Goal: Communication & Community: Answer question/provide support

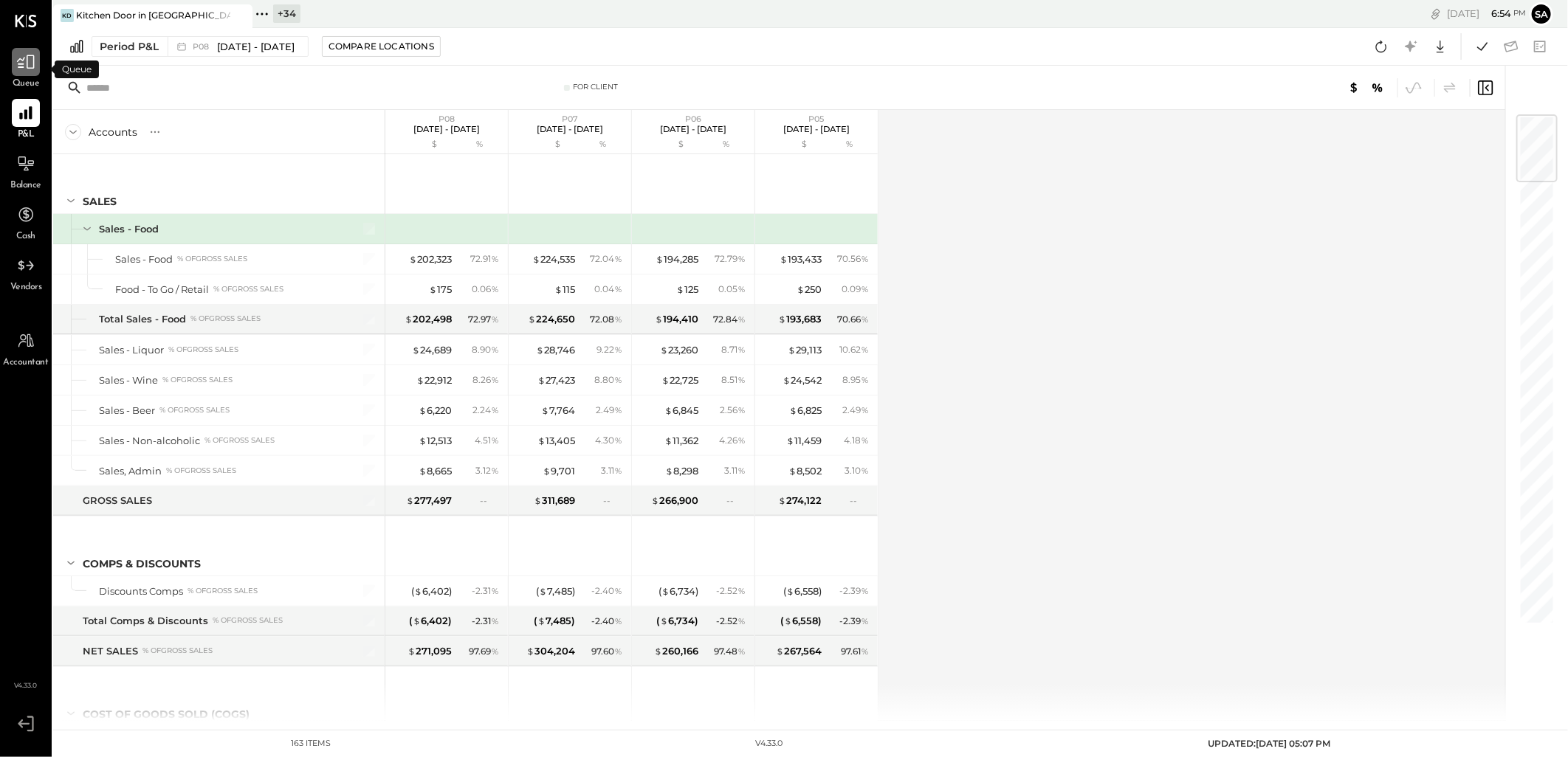
click at [23, 68] on icon at bounding box center [26, 62] width 20 height 20
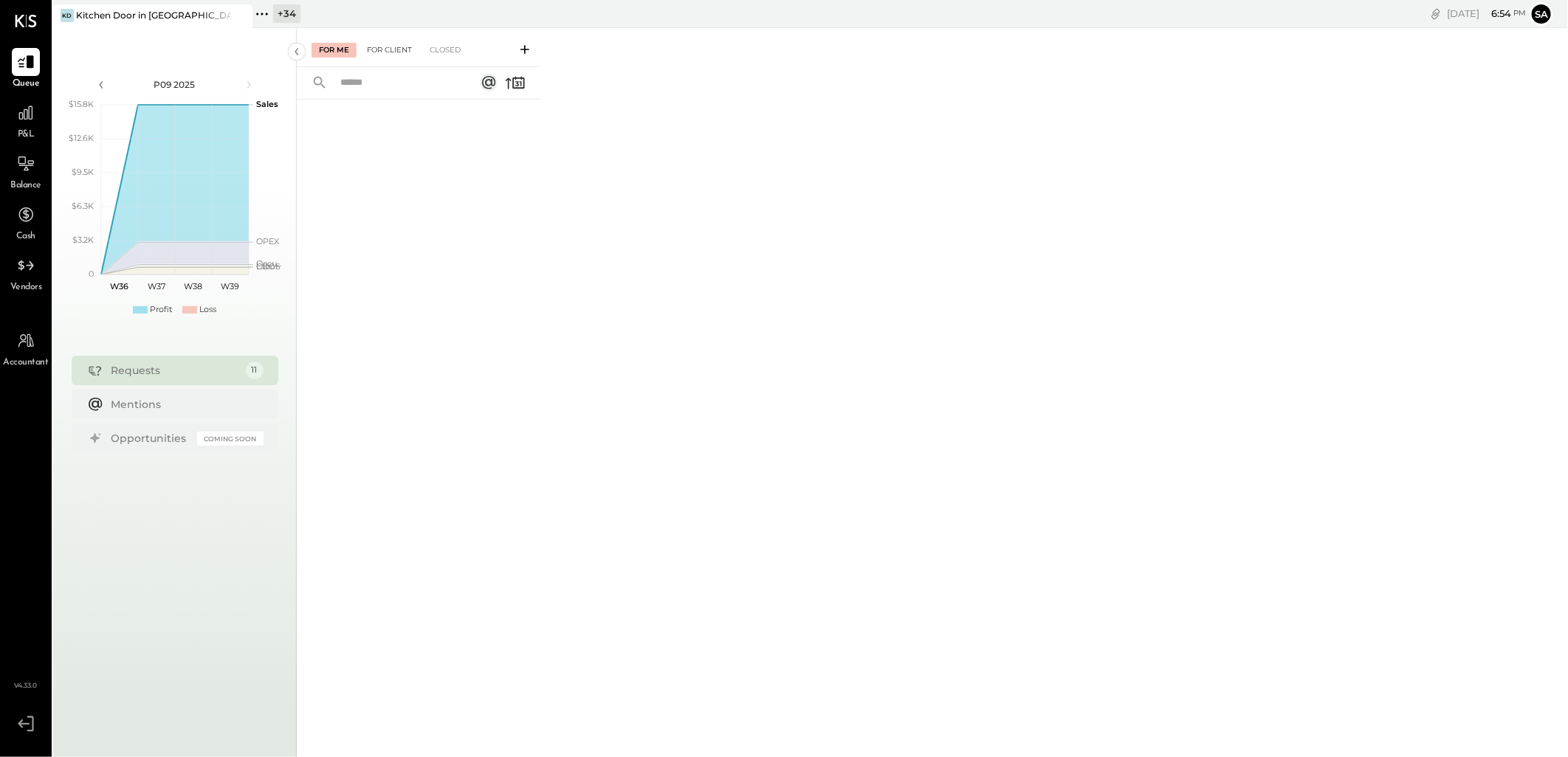
click at [395, 46] on div "For Client" at bounding box center [389, 50] width 60 height 15
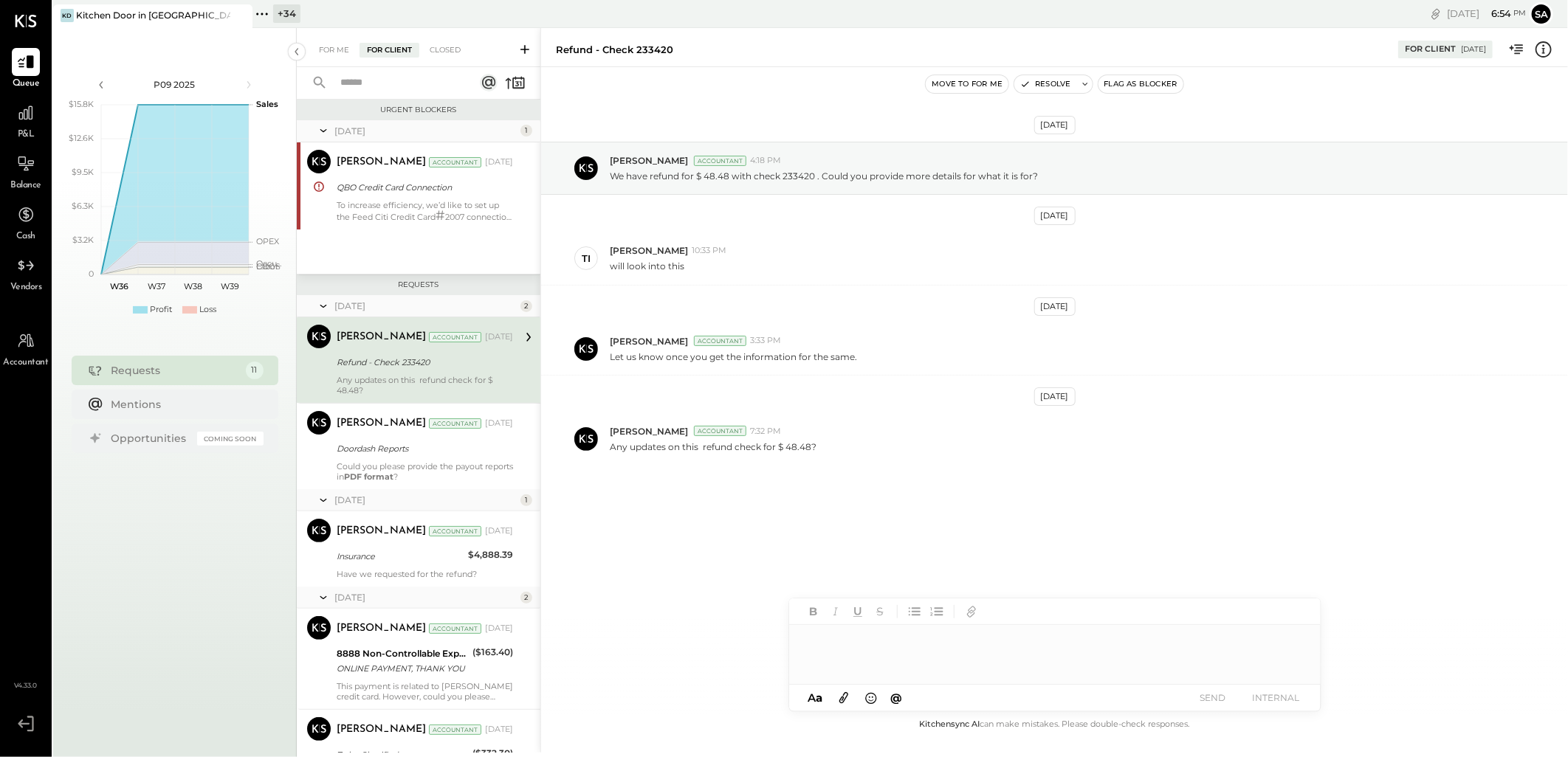
click at [396, 79] on input "text" at bounding box center [398, 83] width 134 height 24
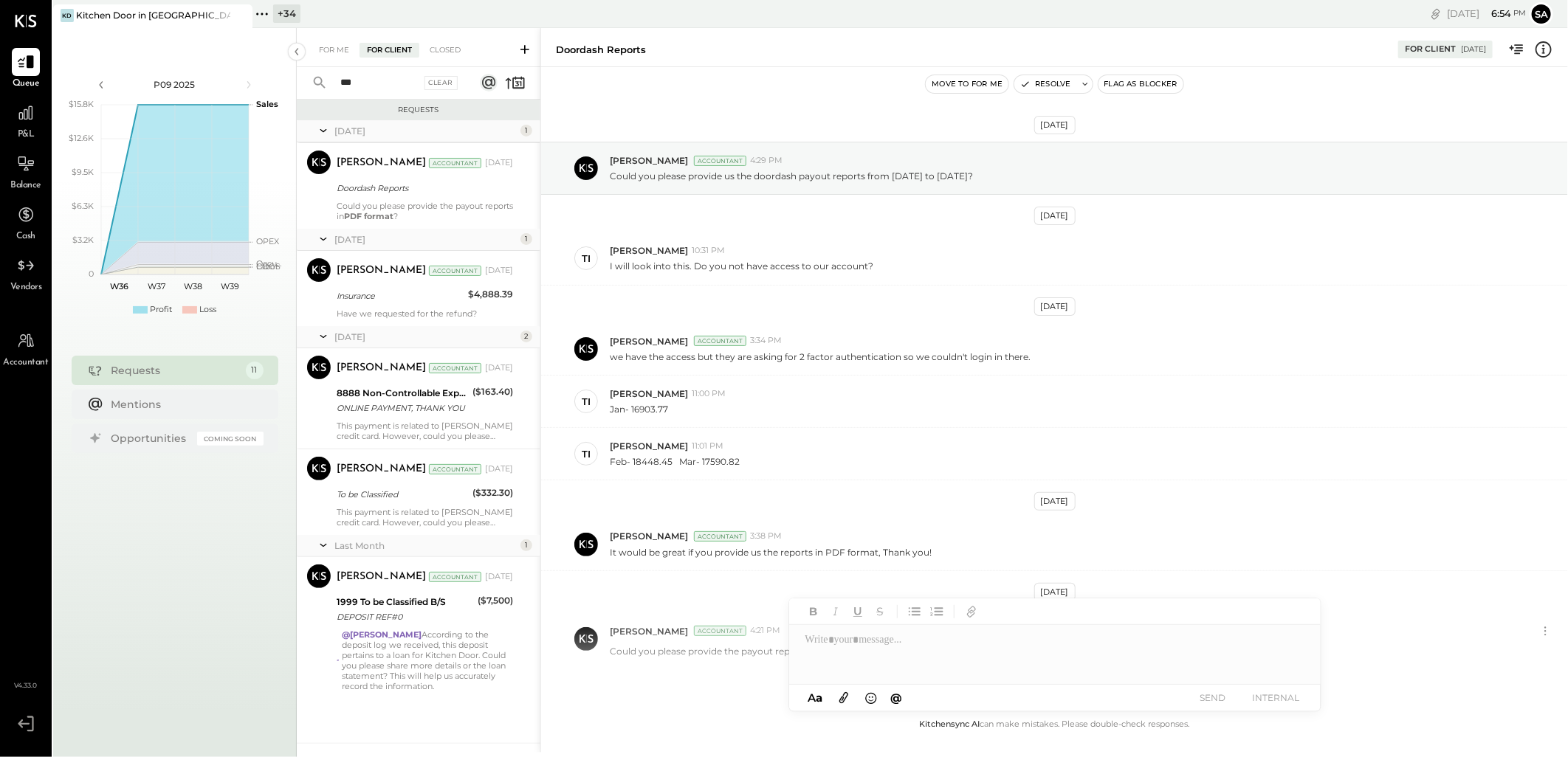
scroll to position [64, 0]
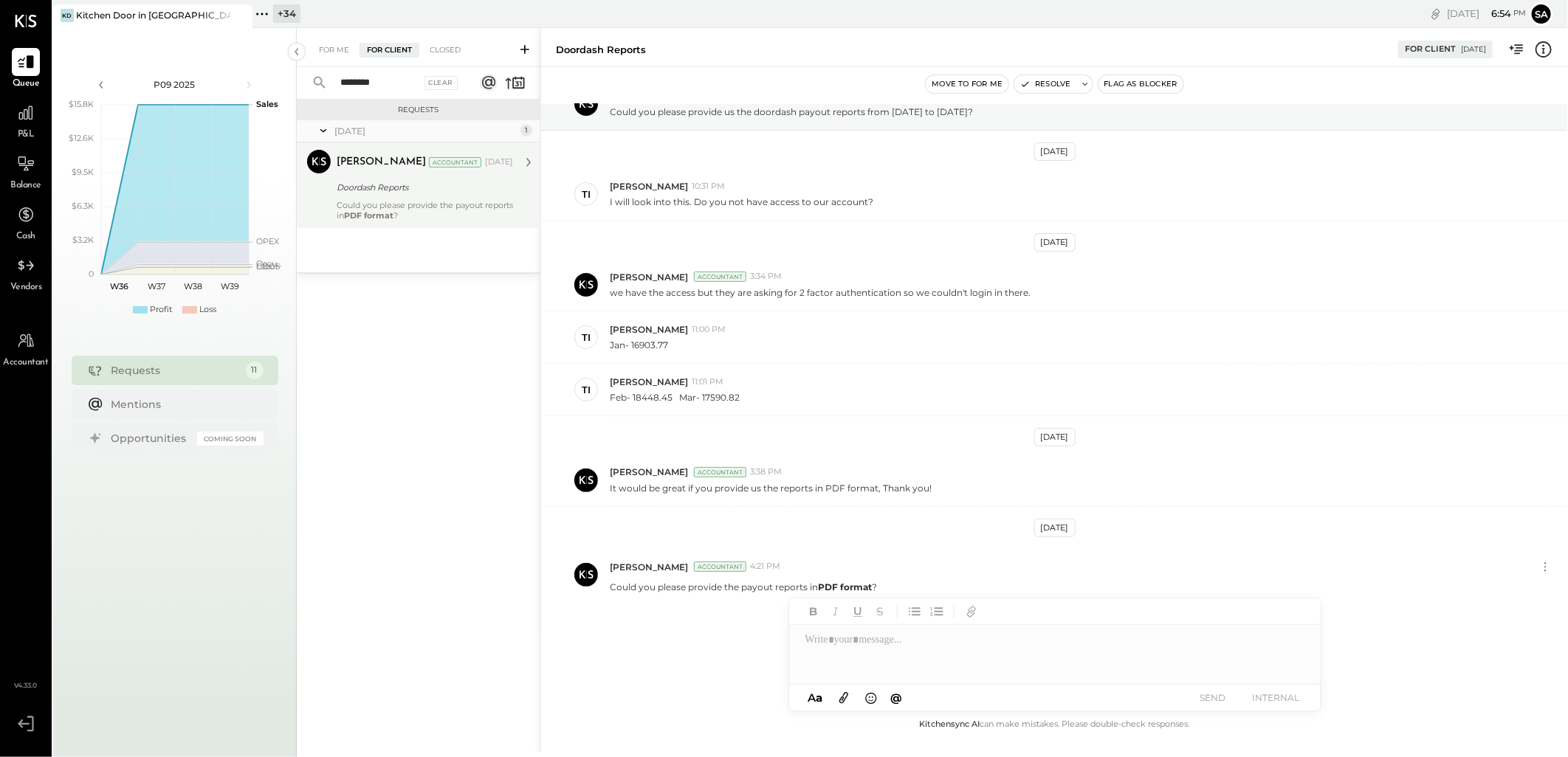
type input "********"
click at [456, 211] on div "Could you please provide the payout reports in PDF format ?" at bounding box center [425, 210] width 177 height 20
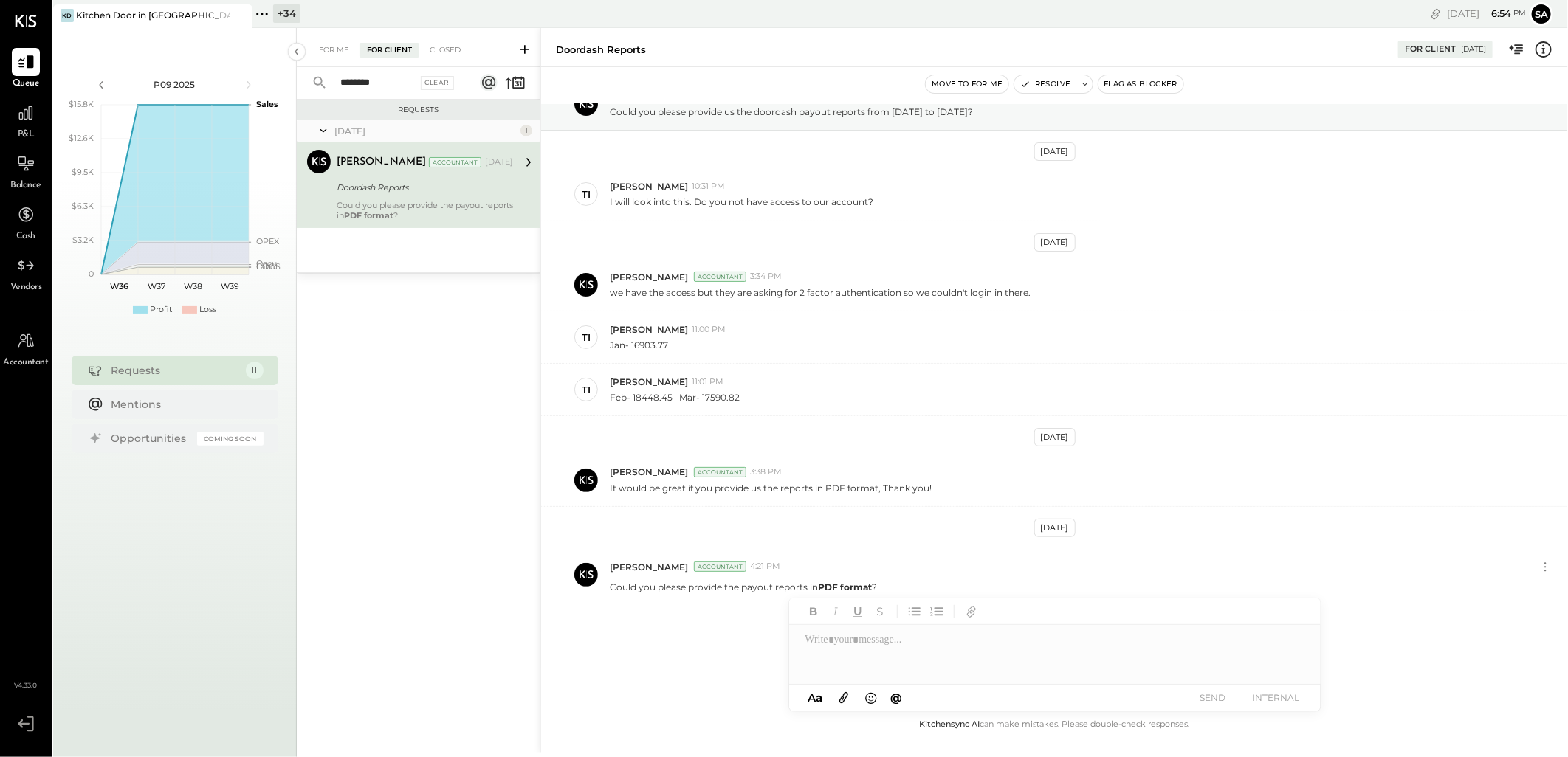
click at [464, 209] on div "Could you please provide the payout reports in PDF format ?" at bounding box center [425, 210] width 177 height 20
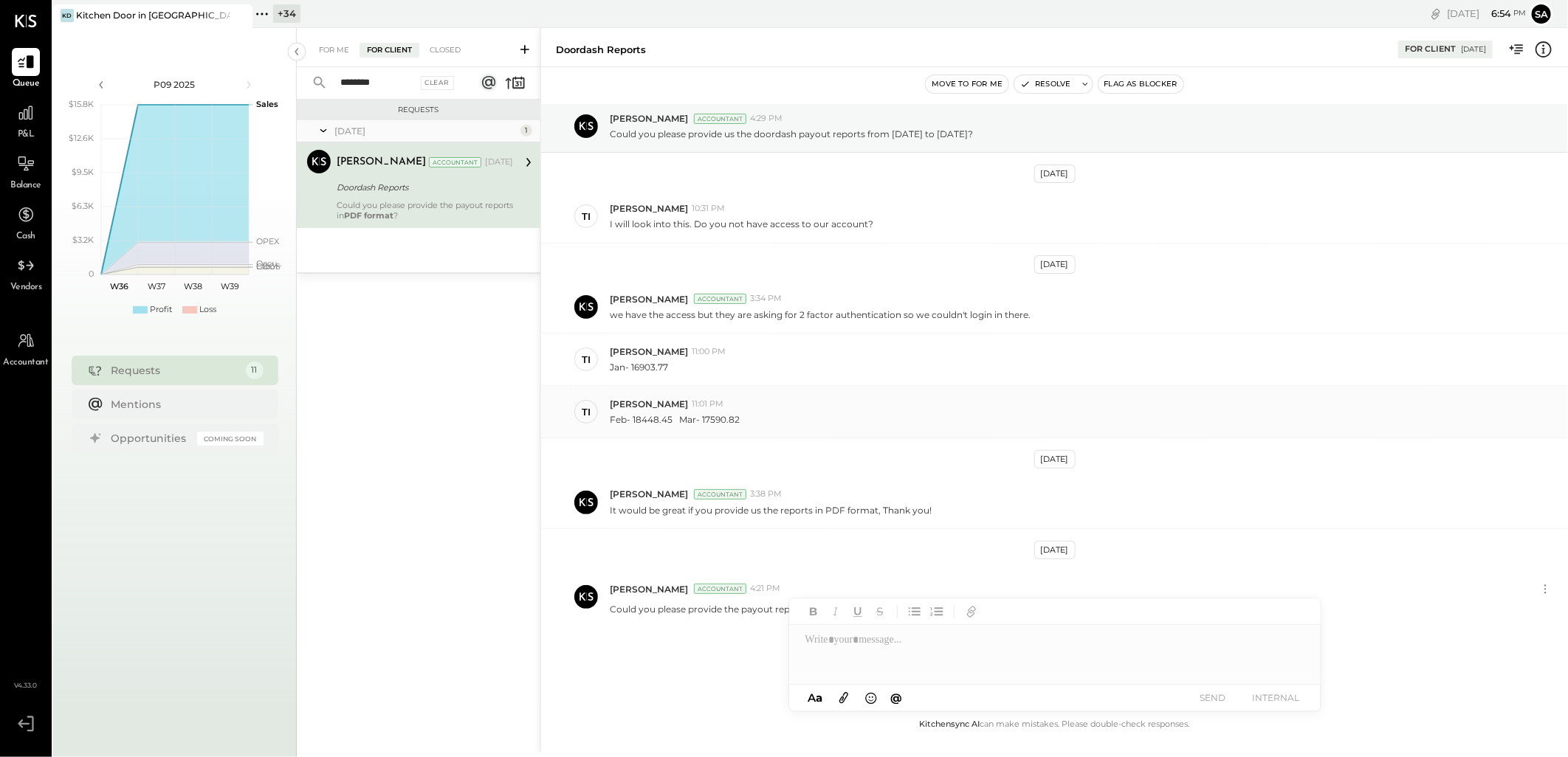
scroll to position [64, 0]
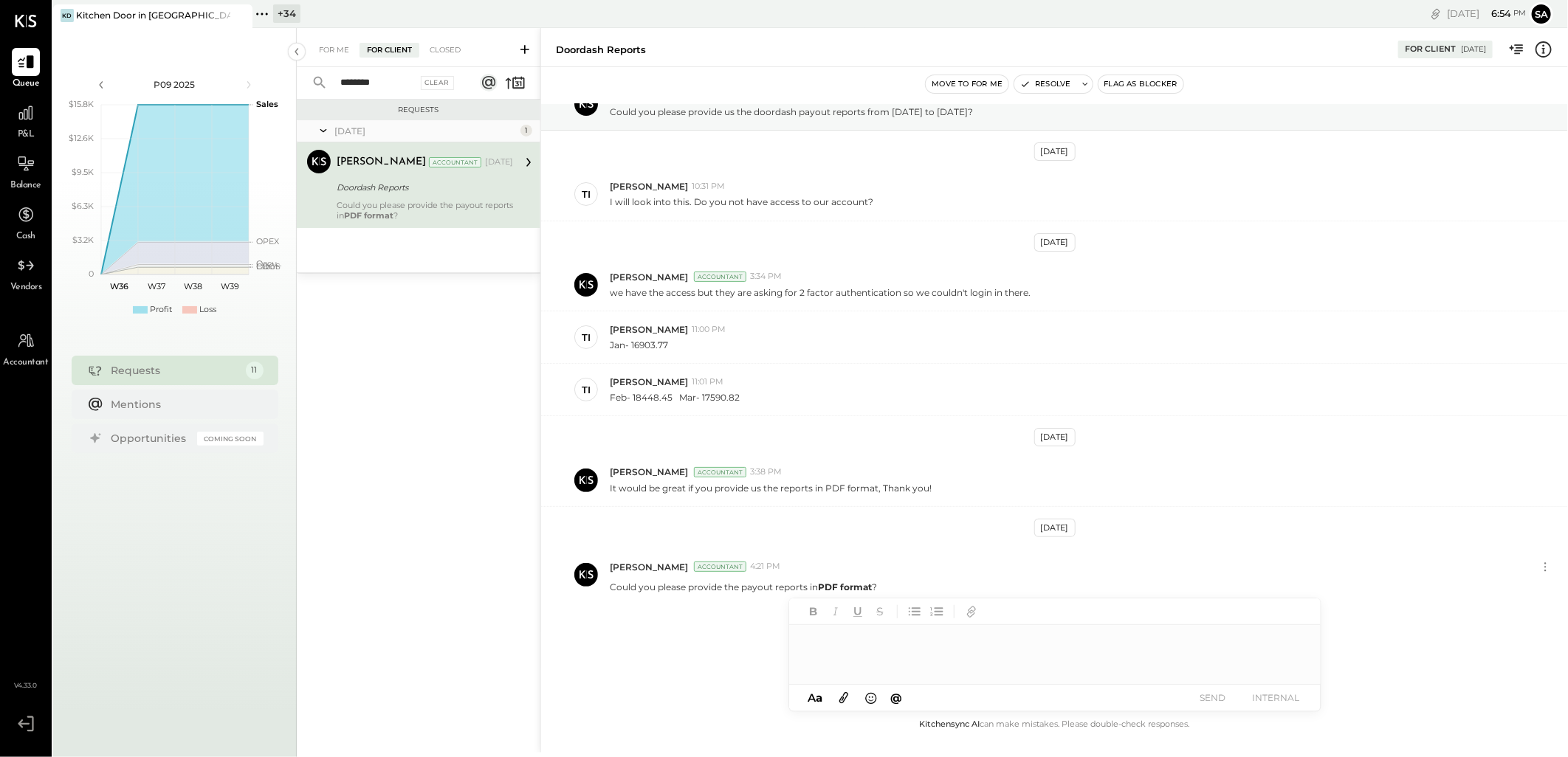
click at [882, 643] on div at bounding box center [1055, 655] width 532 height 59
click at [903, 549] on span "[PERSON_NAME]" at bounding box center [931, 550] width 116 height 14
click at [1293, 642] on icon at bounding box center [1289, 641] width 9 height 10
click at [1294, 669] on icon at bounding box center [1290, 667] width 11 height 11
drag, startPoint x: 847, startPoint y: 641, endPoint x: 783, endPoint y: 639, distance: 64.0
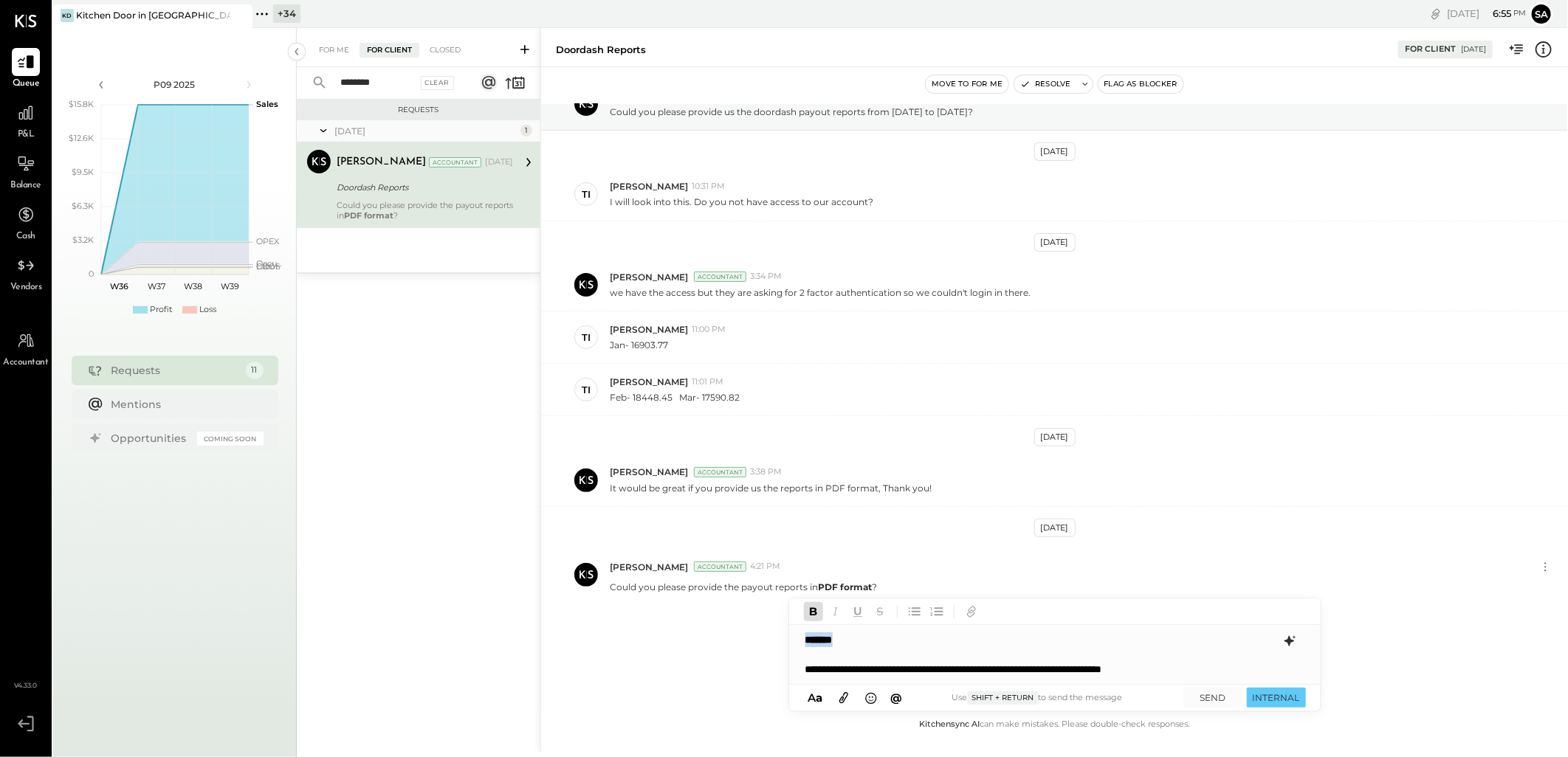
click at [783, 639] on div "Doordash Reports For Client [DATE] Move to for me Resolve Flag as Blocker [DATE…" at bounding box center [1054, 391] width 1028 height 725
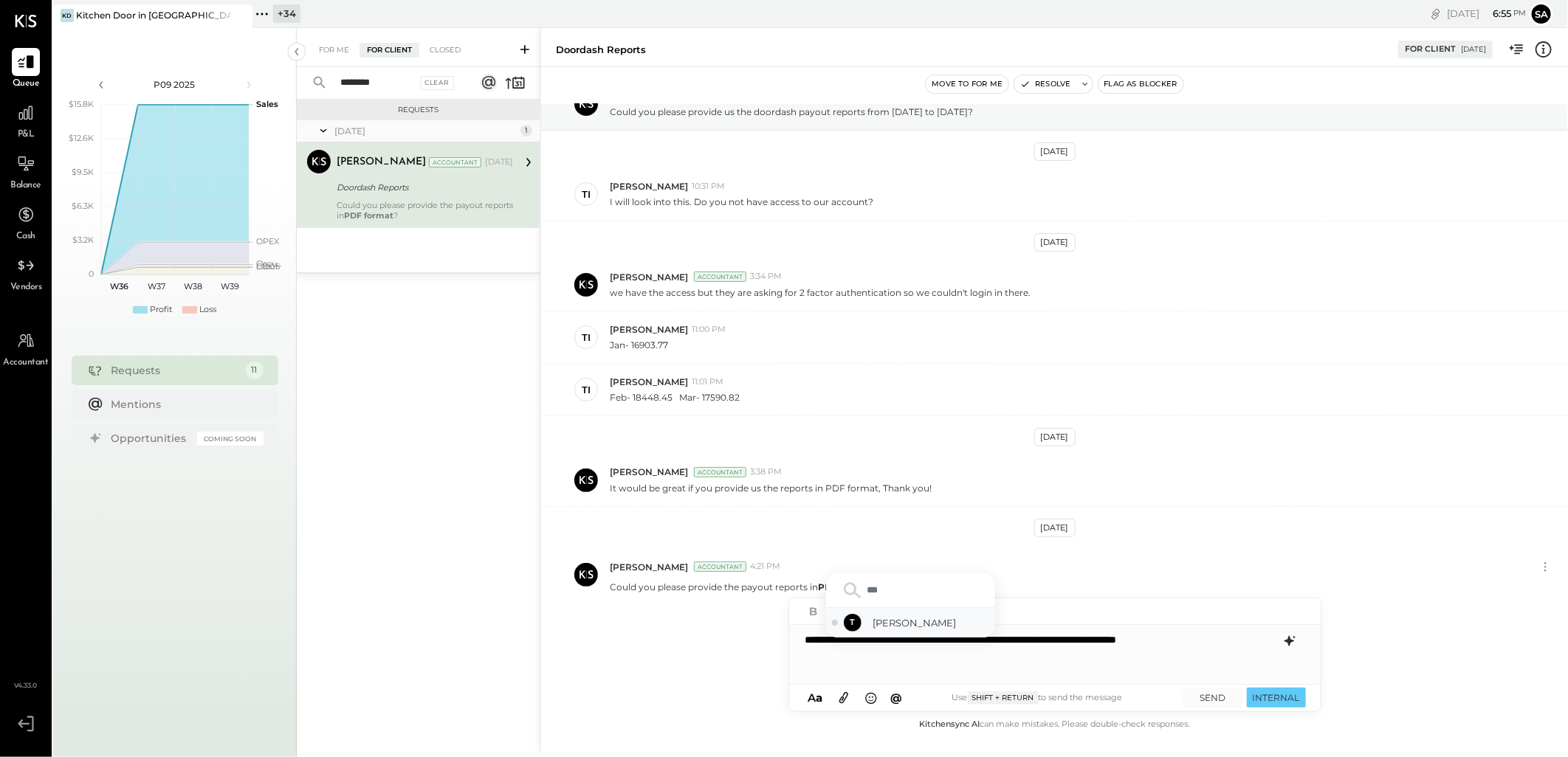
click at [882, 623] on span "[PERSON_NAME]" at bounding box center [931, 623] width 116 height 14
click at [1027, 659] on div "****" at bounding box center [1055, 655] width 532 height 59
click at [1292, 643] on icon at bounding box center [1289, 641] width 9 height 10
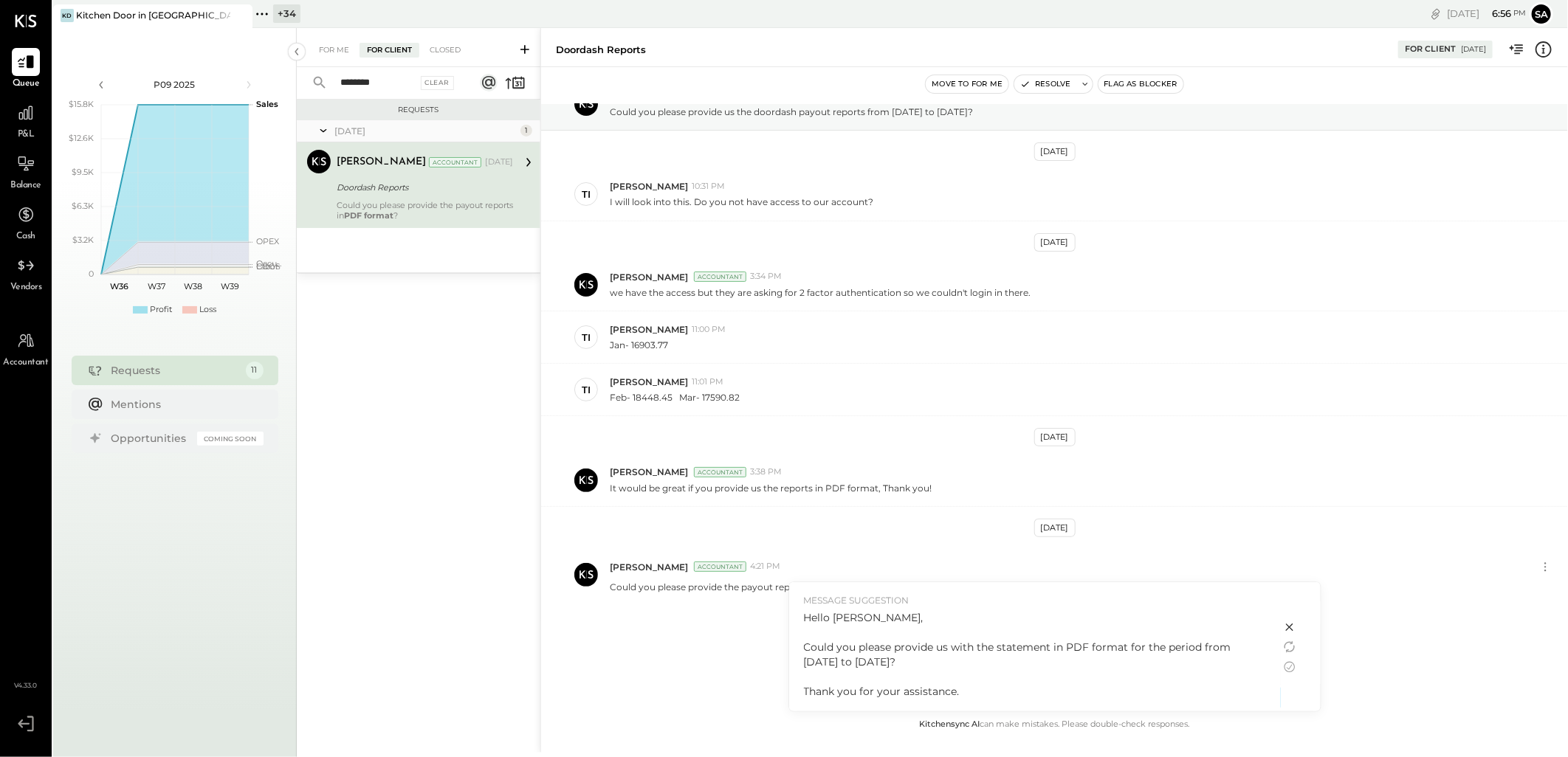
drag, startPoint x: 1292, startPoint y: 669, endPoint x: 1275, endPoint y: 677, distance: 18.8
click at [1292, 669] on icon at bounding box center [1290, 667] width 18 height 18
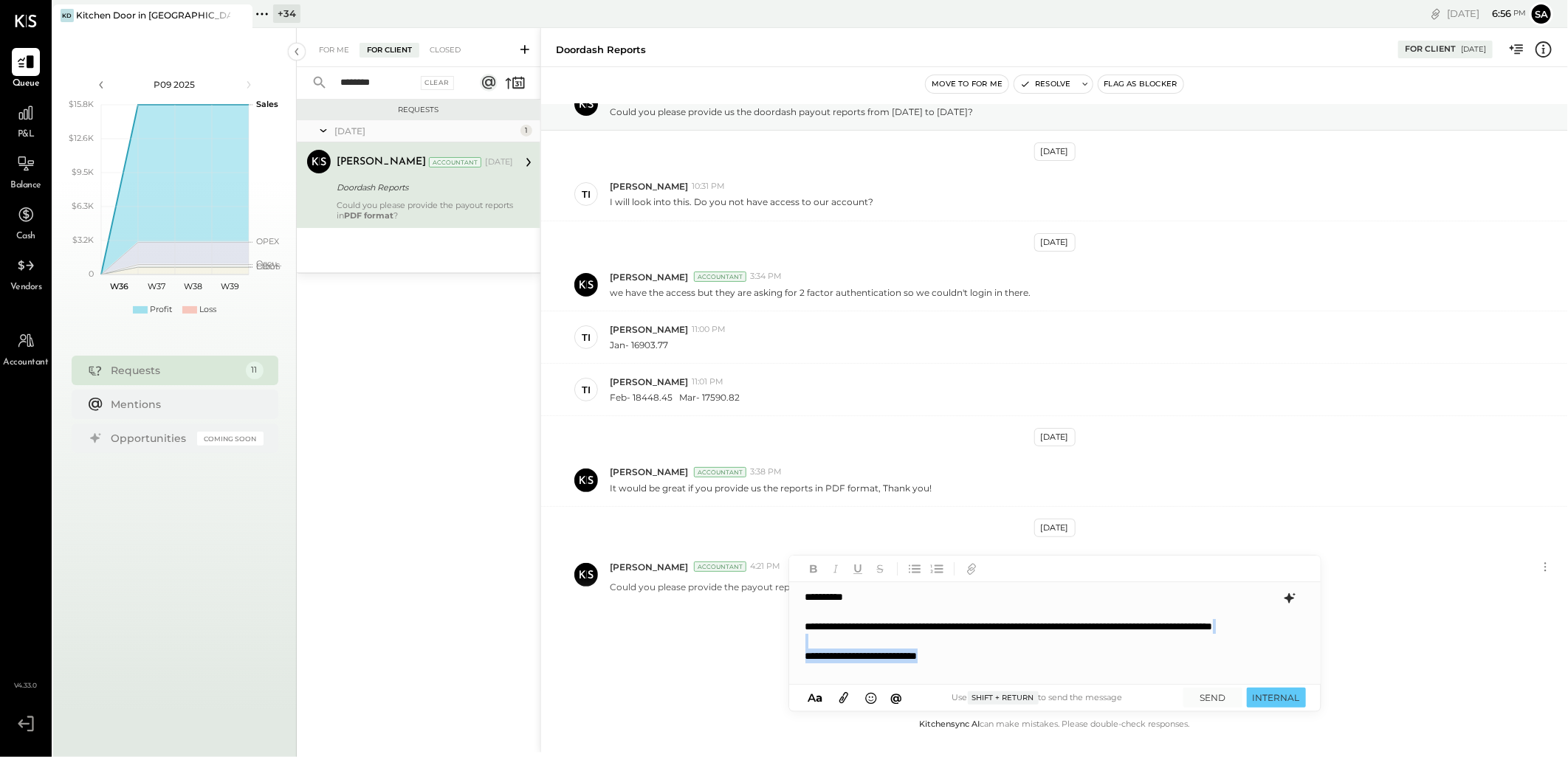
drag, startPoint x: 978, startPoint y: 668, endPoint x: 798, endPoint y: 650, distance: 180.9
click at [798, 650] on div "**********" at bounding box center [1054, 633] width 531 height 102
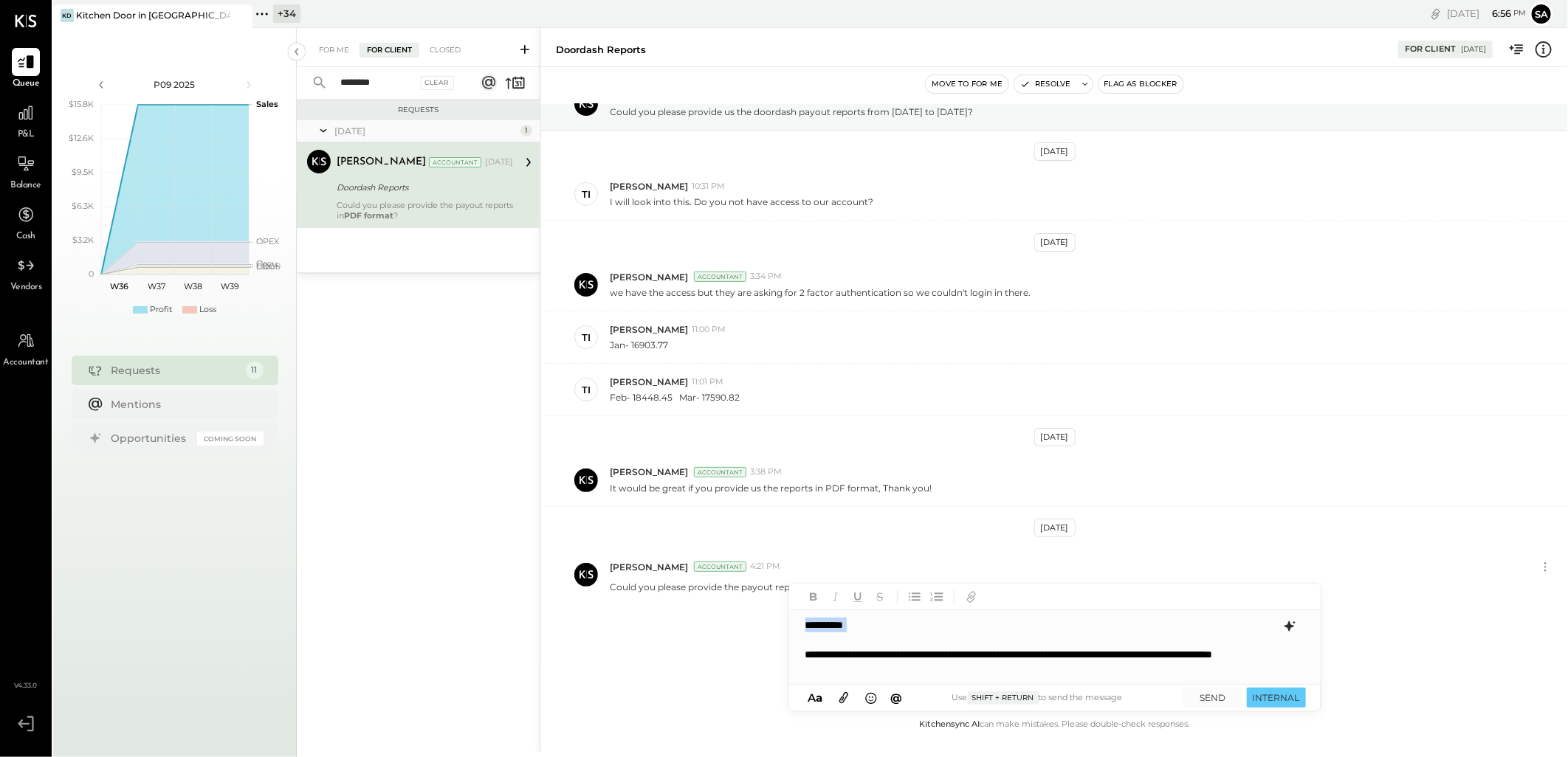
drag, startPoint x: 860, startPoint y: 639, endPoint x: 783, endPoint y: 631, distance: 77.4
click at [783, 631] on div "Doordash Reports For Client [DATE] Move to for me Resolve Flag as Blocker [DATE…" at bounding box center [1054, 391] width 1028 height 725
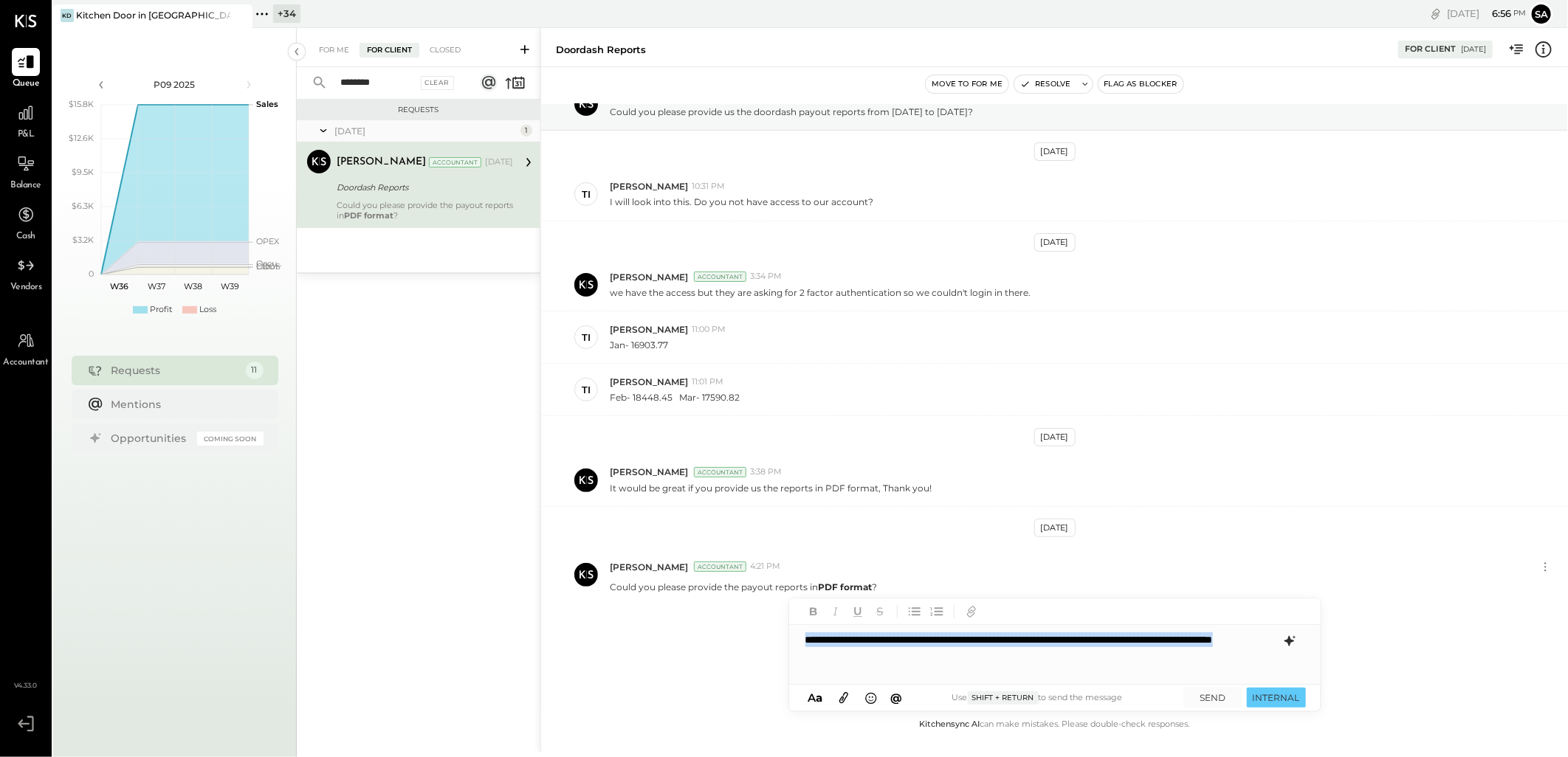
drag, startPoint x: 933, startPoint y: 657, endPoint x: 768, endPoint y: 639, distance: 166.0
click at [770, 640] on div "Doordash Reports For Client [DATE] Move to for me Resolve Flag as Blocker [DATE…" at bounding box center [1054, 391] width 1028 height 725
click at [800, 639] on div "**********" at bounding box center [1055, 655] width 532 height 59
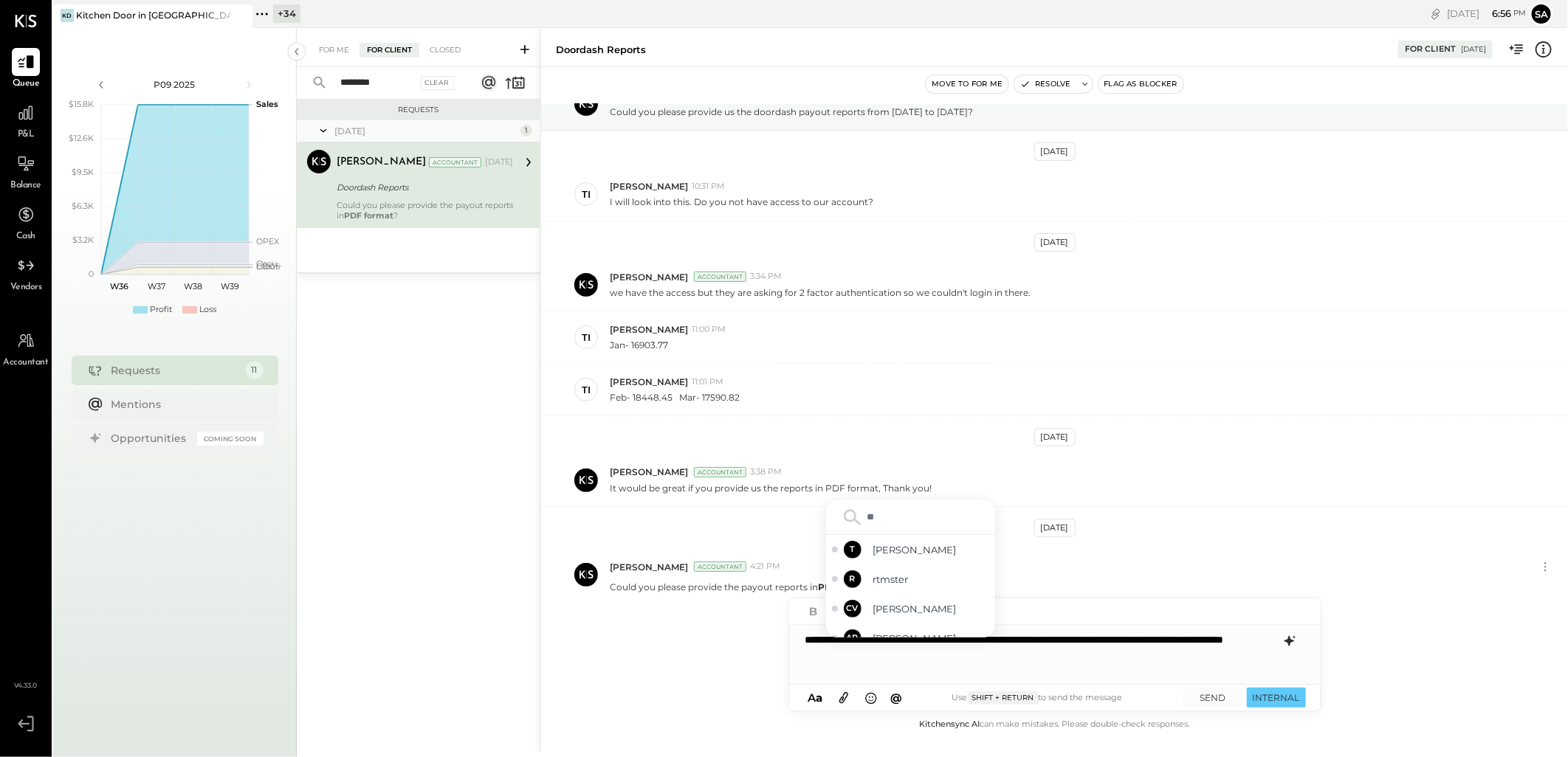
type input "***"
click at [1205, 695] on button "SEND" at bounding box center [1213, 698] width 59 height 20
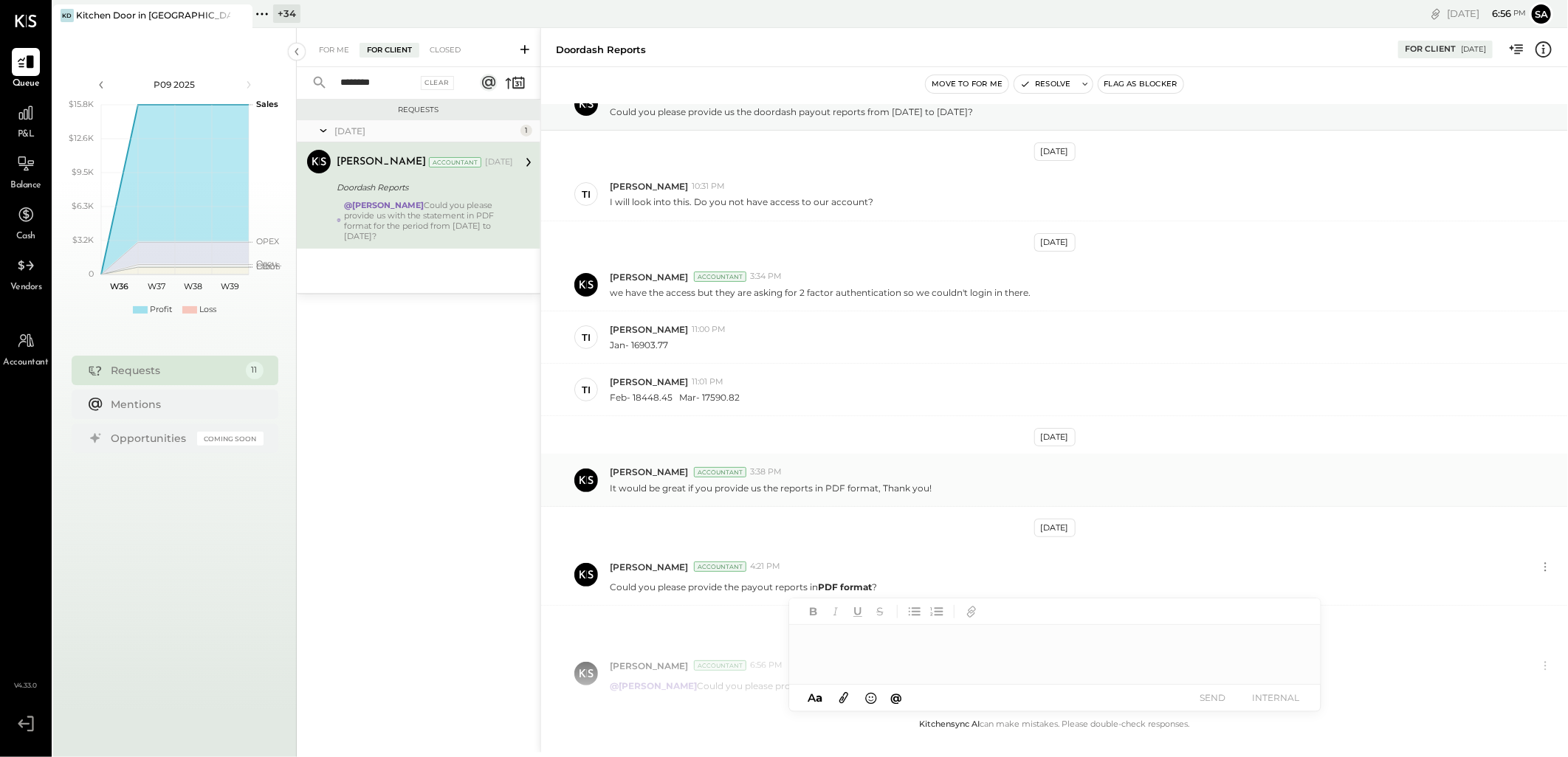
scroll to position [164, 0]
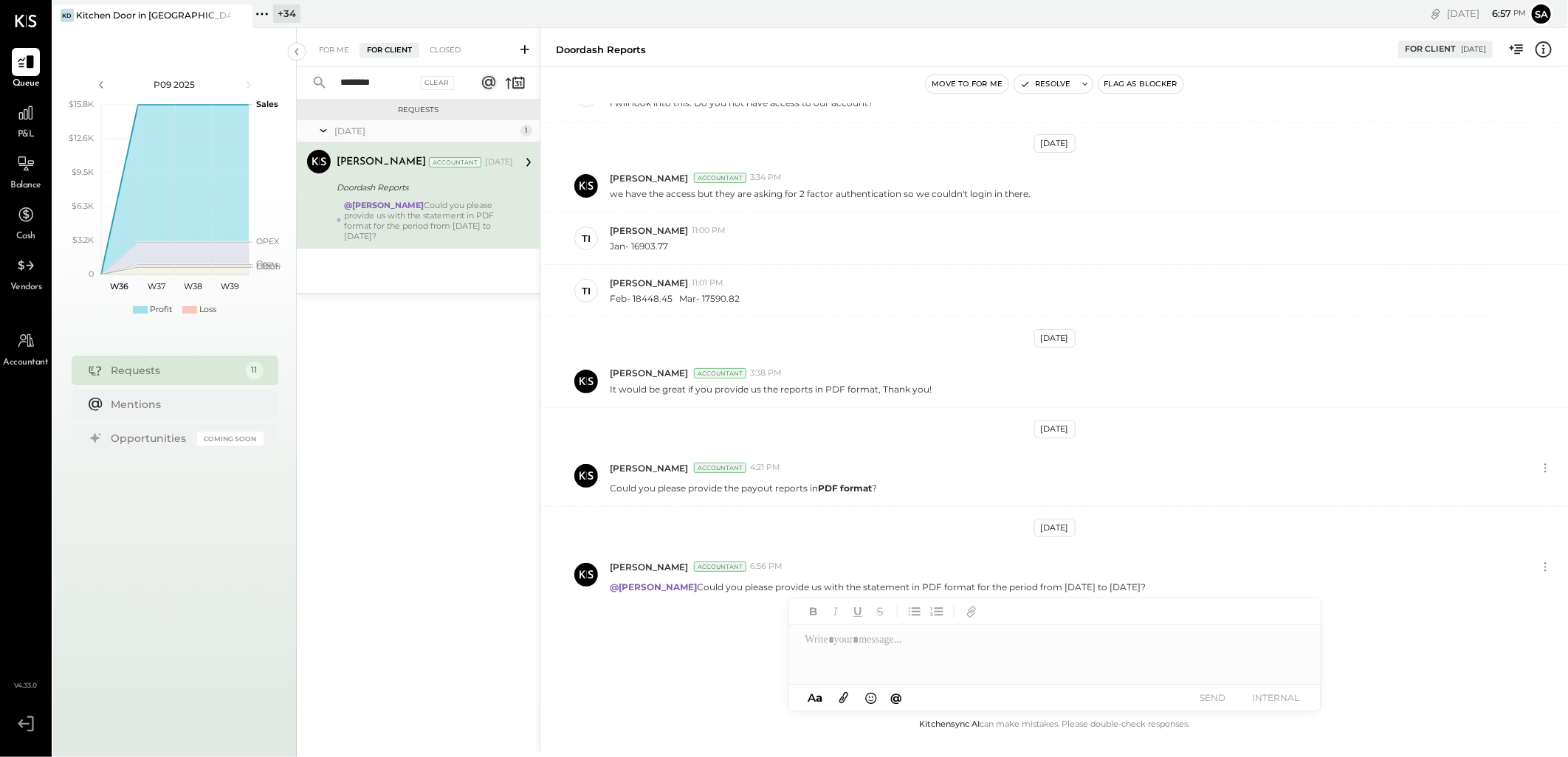
drag, startPoint x: 436, startPoint y: 87, endPoint x: 401, endPoint y: 387, distance: 302.0
click at [436, 87] on div "Clear" at bounding box center [437, 83] width 34 height 14
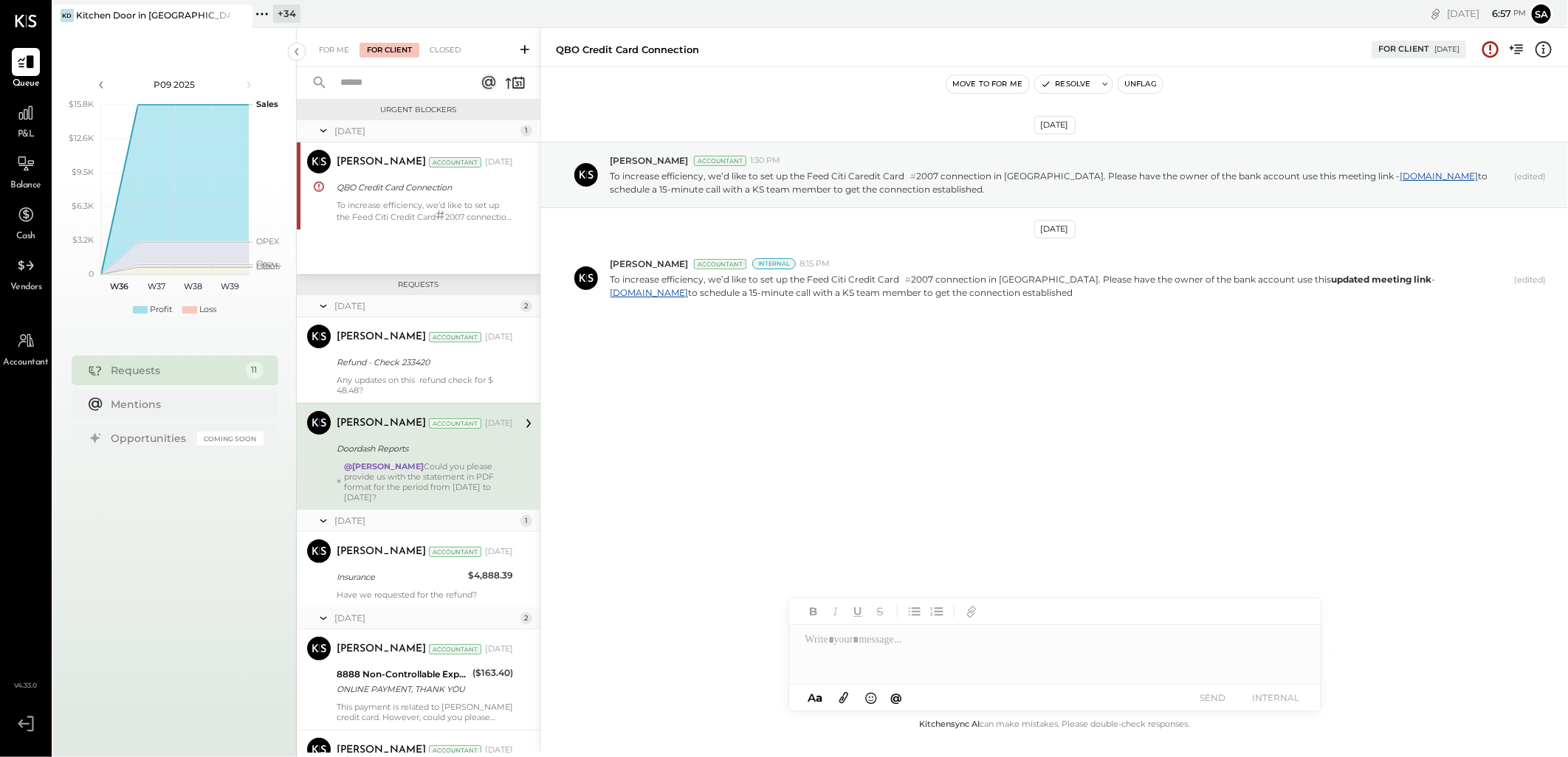
click at [526, 42] on icon at bounding box center [524, 49] width 15 height 15
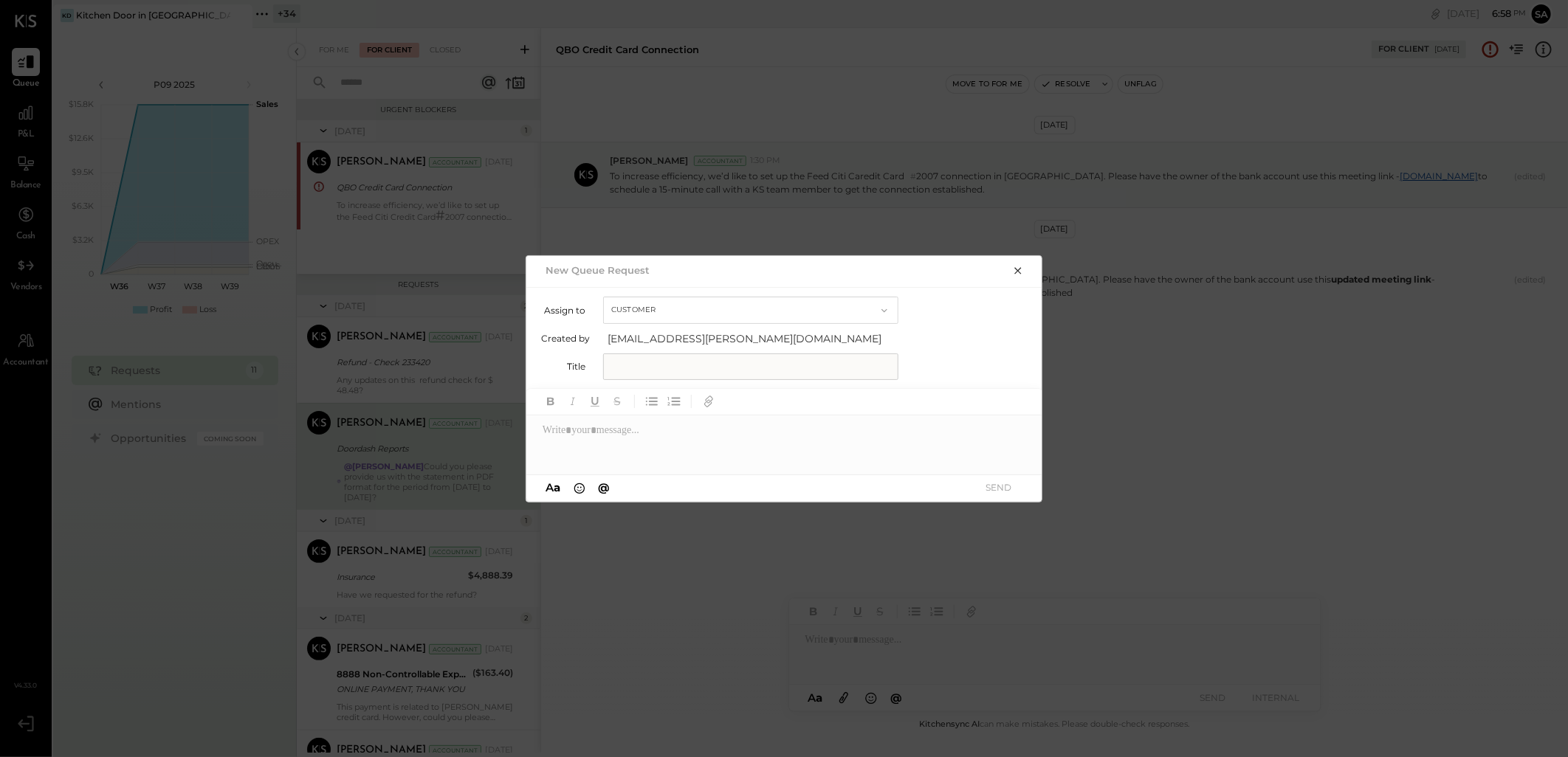
click at [648, 367] on input "text" at bounding box center [751, 366] width 295 height 27
type input "**********"
click at [668, 433] on div at bounding box center [785, 445] width 517 height 59
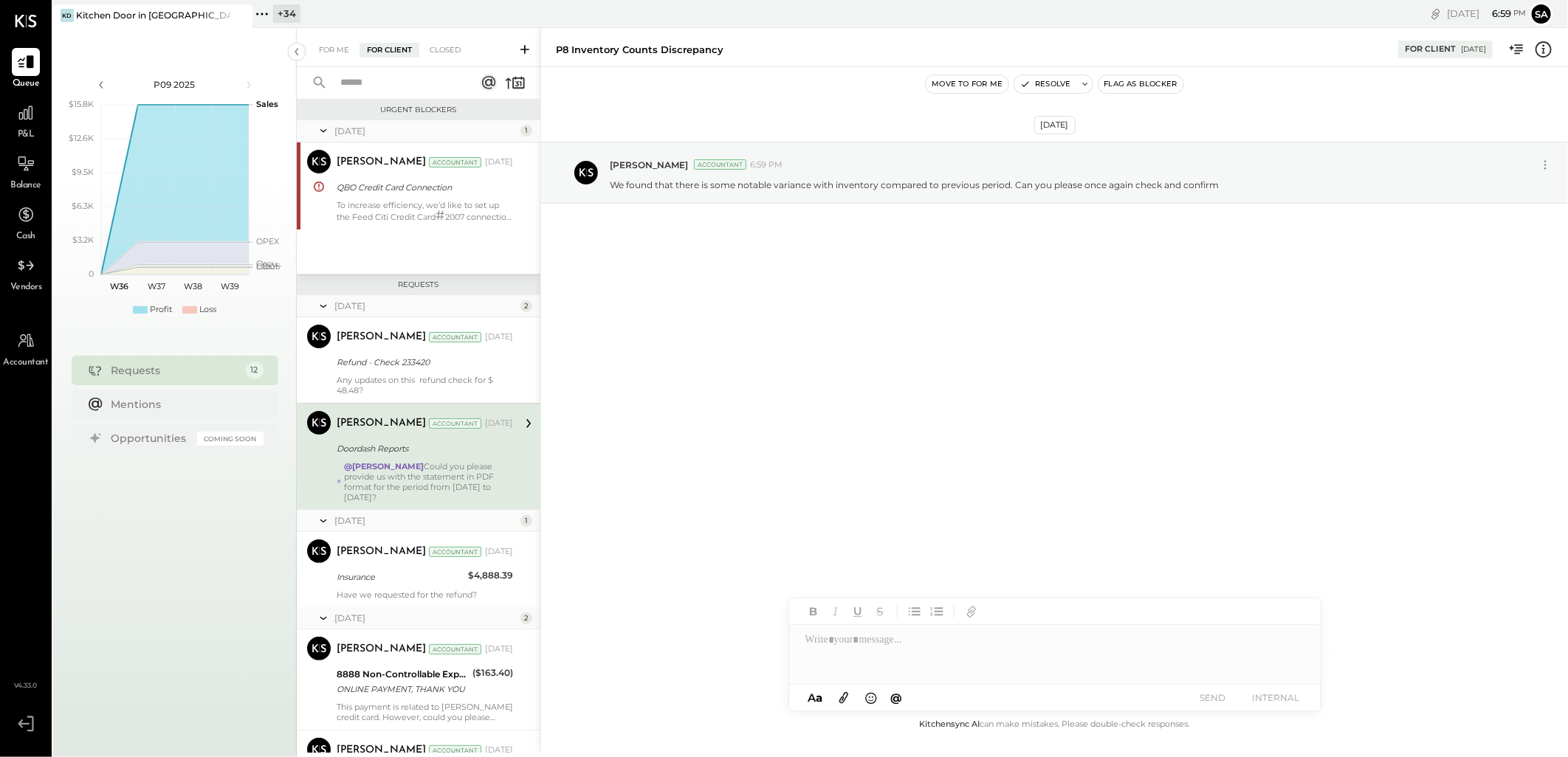
click at [503, 83] on div at bounding box center [503, 83] width 46 height 20
click at [507, 81] on icon at bounding box center [515, 83] width 20 height 20
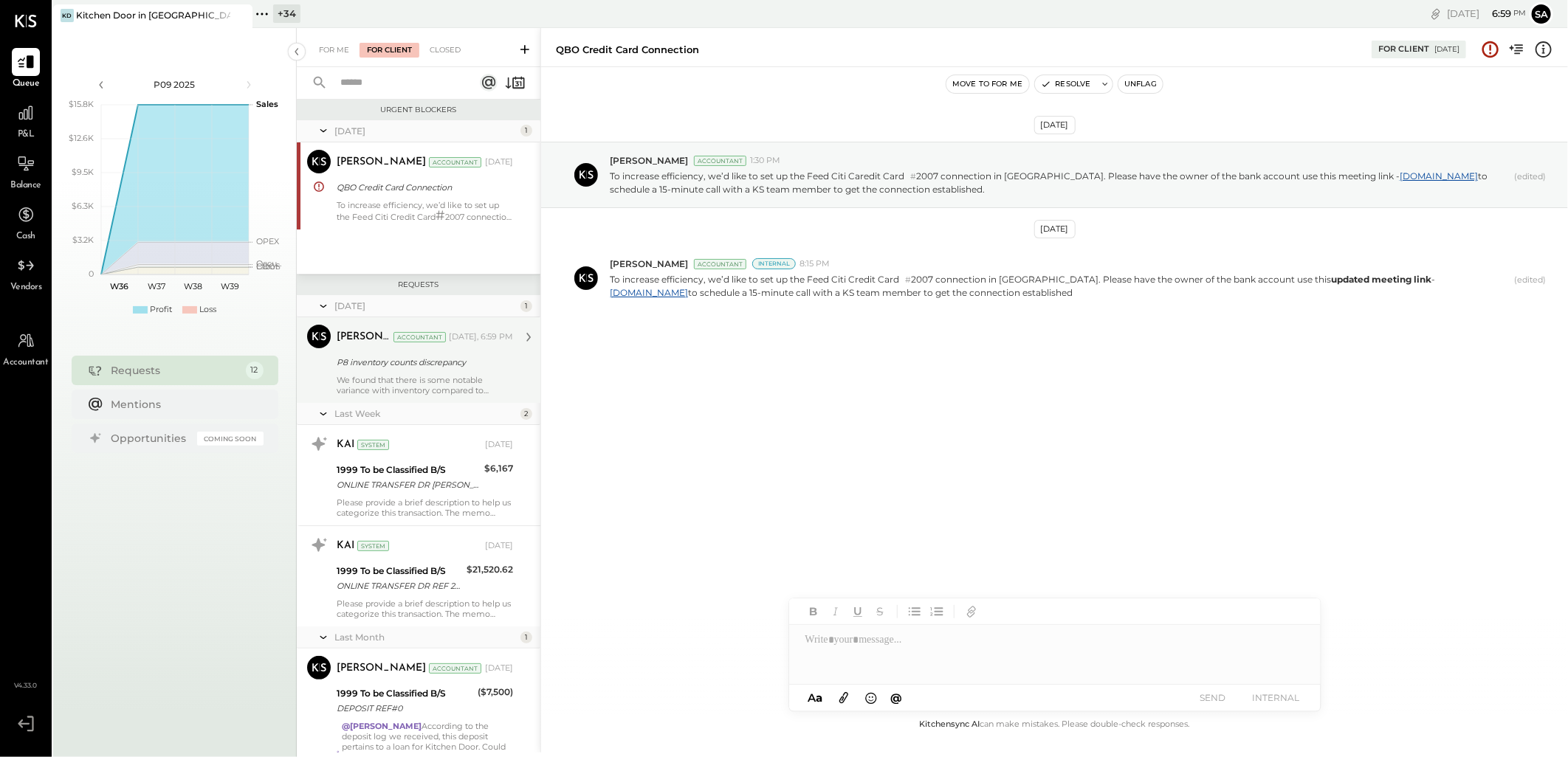
click at [423, 395] on div "[PERSON_NAME] Accountant [PERSON_NAME] Accountant [DATE], 6:59 PM P8 inventory …" at bounding box center [419, 360] width 244 height 86
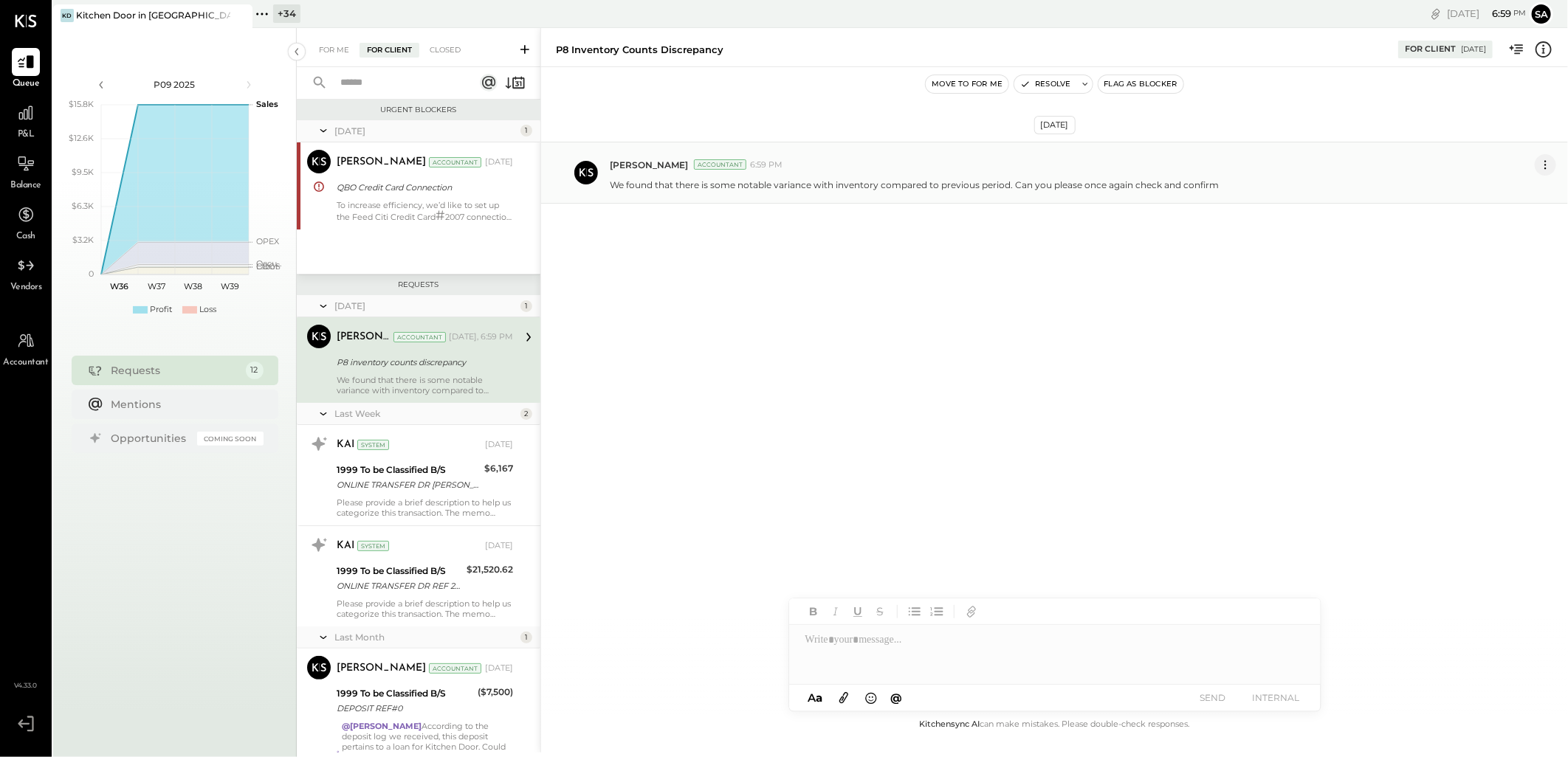
click at [1552, 159] on icon at bounding box center [1546, 165] width 16 height 16
click at [1524, 188] on button "Edit Message" at bounding box center [1509, 190] width 95 height 24
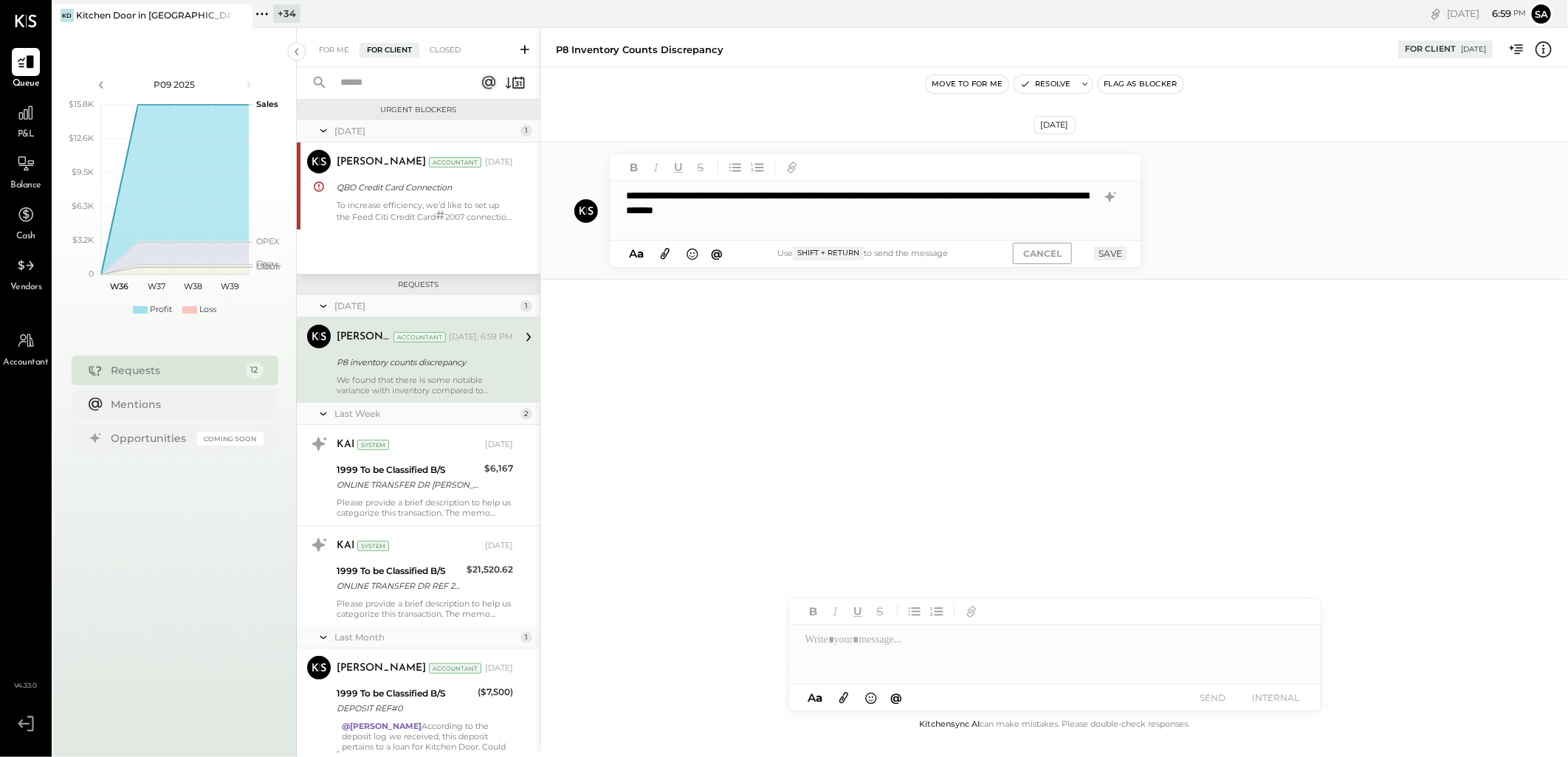
click at [910, 215] on div "**********" at bounding box center [875, 210] width 532 height 59
click at [1110, 193] on icon at bounding box center [1110, 197] width 9 height 10
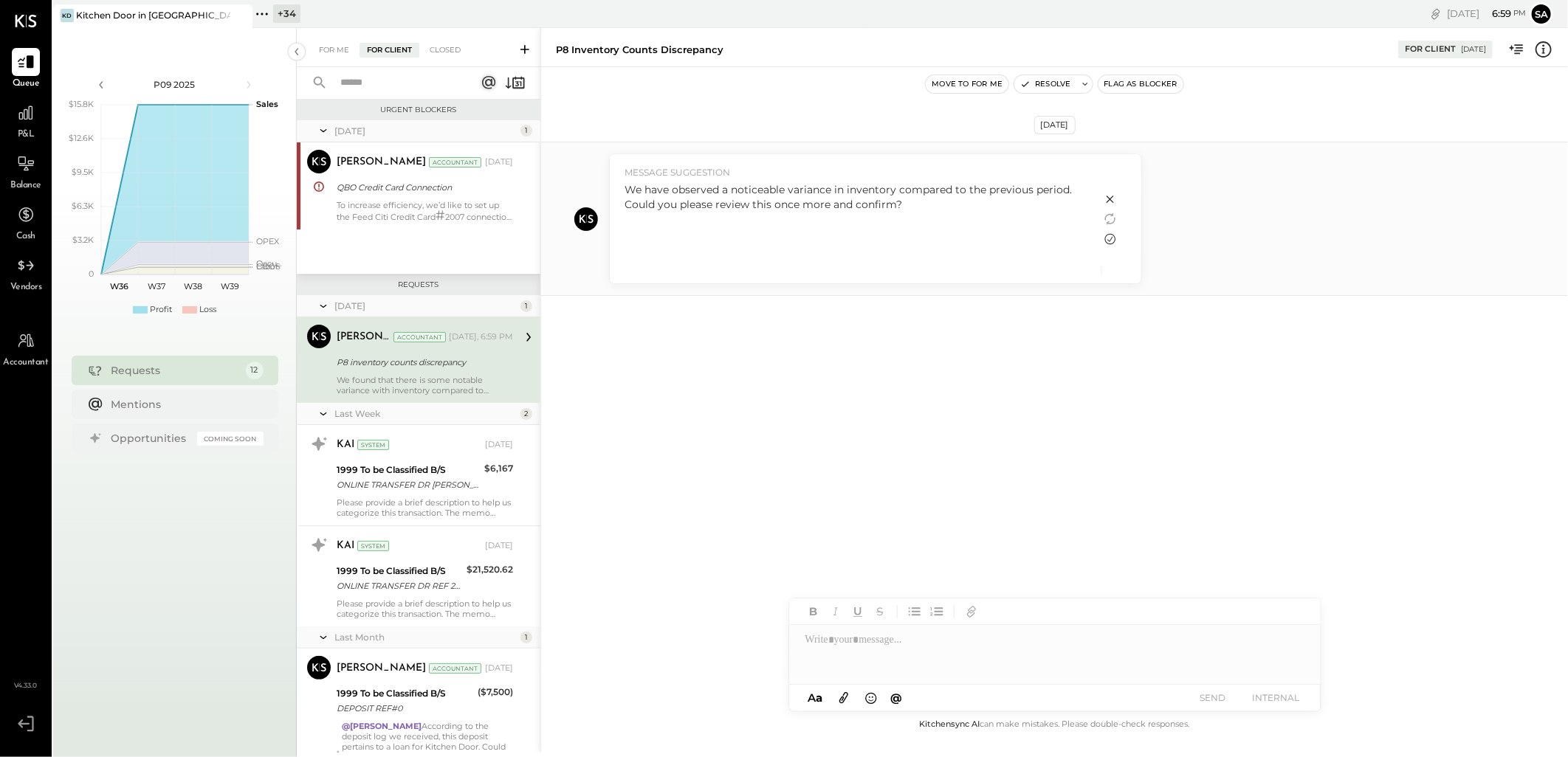
click at [1111, 239] on icon at bounding box center [1111, 239] width 11 height 11
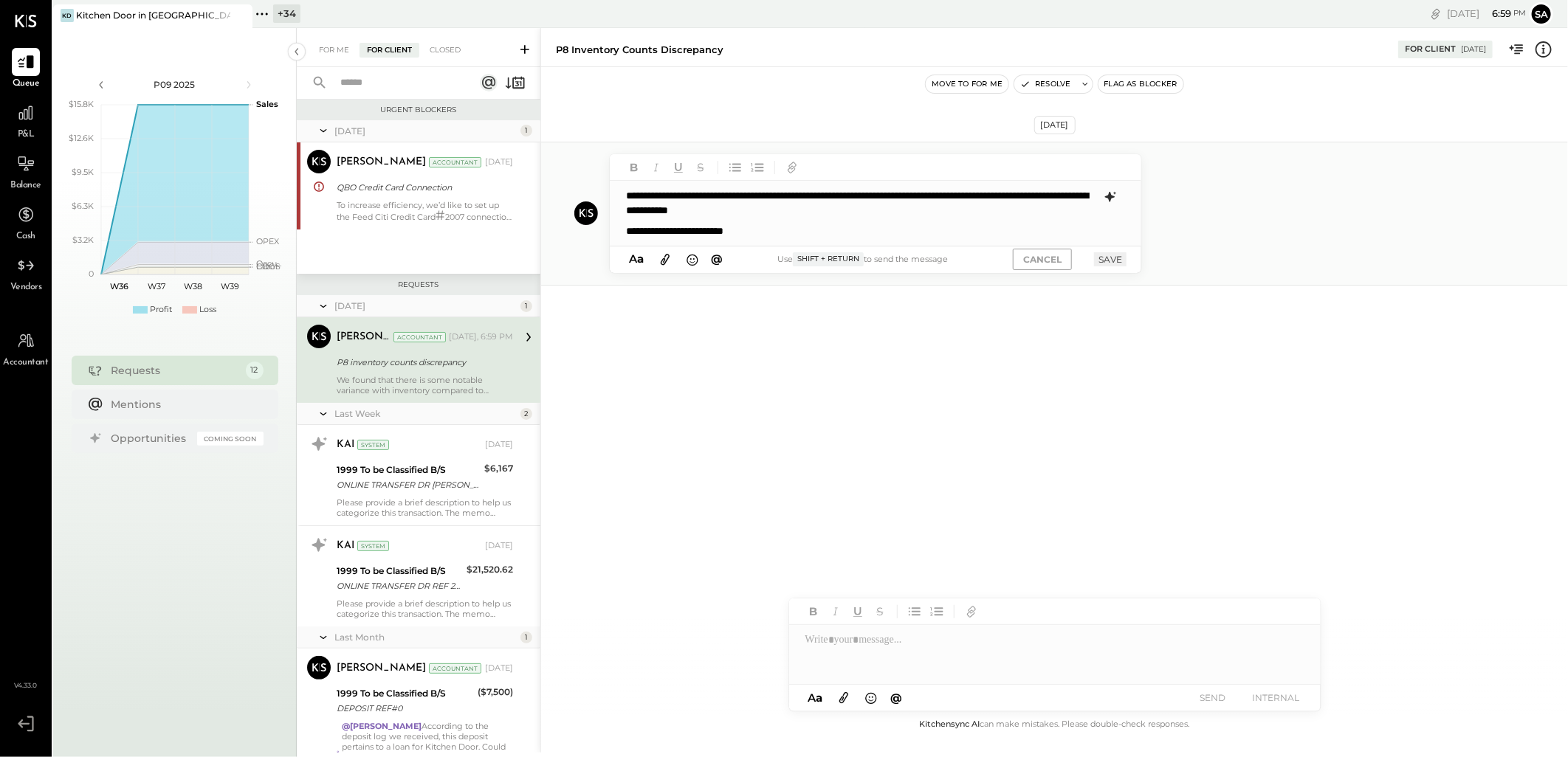
click at [1110, 197] on icon at bounding box center [1110, 197] width 9 height 10
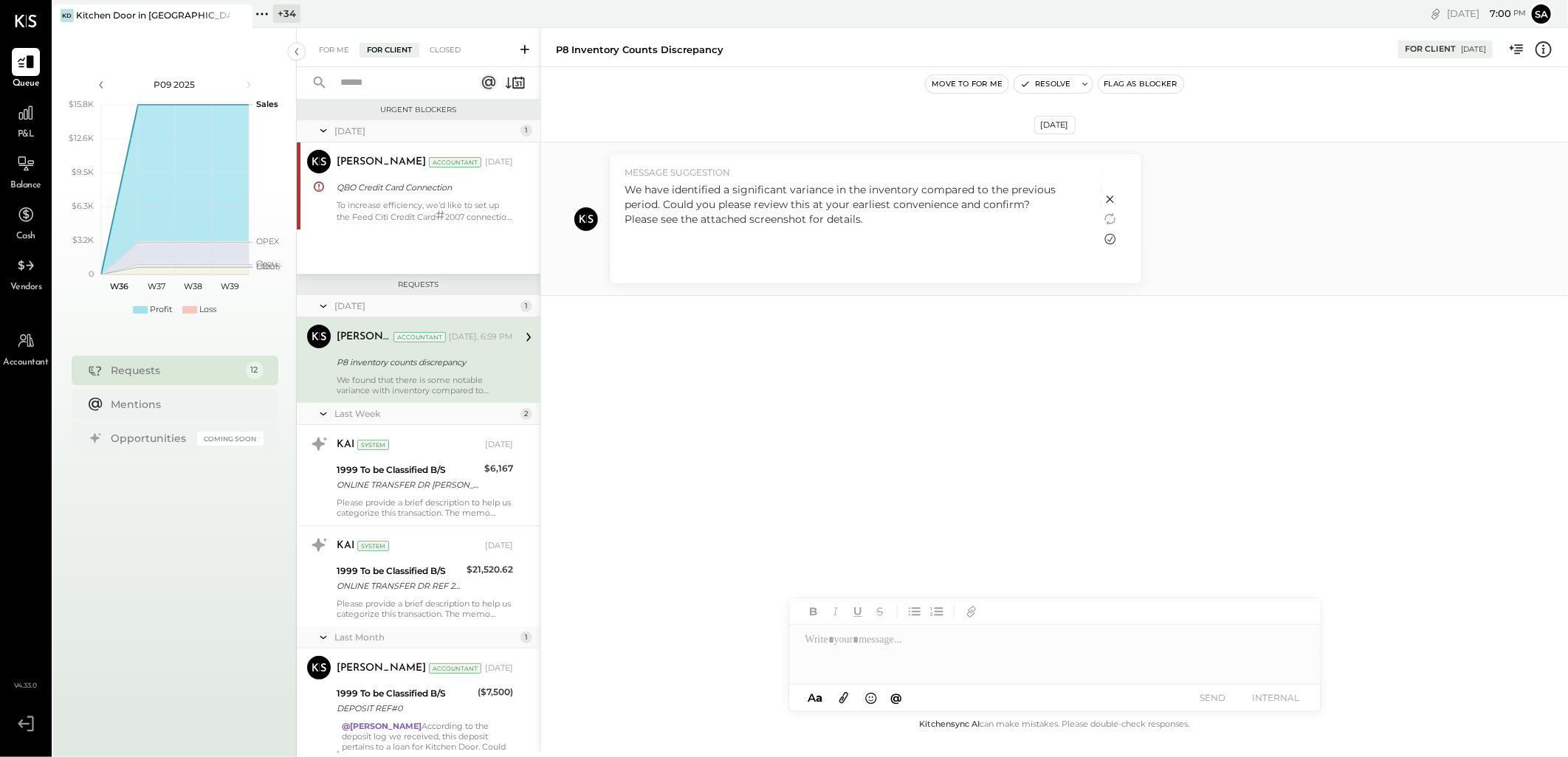
click at [1109, 238] on icon at bounding box center [1110, 239] width 18 height 18
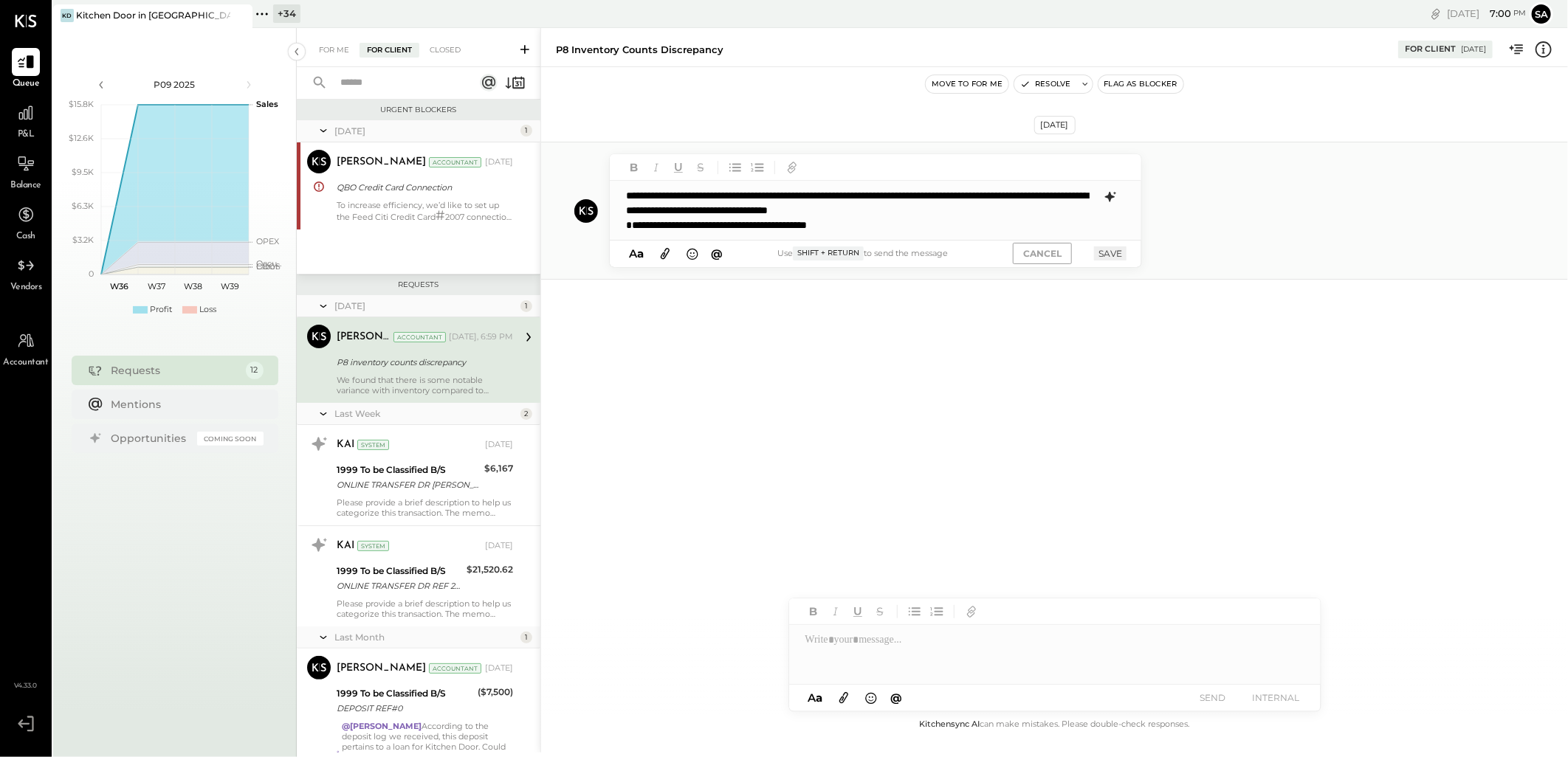
click at [1108, 251] on button "SAVE" at bounding box center [1111, 254] width 33 height 14
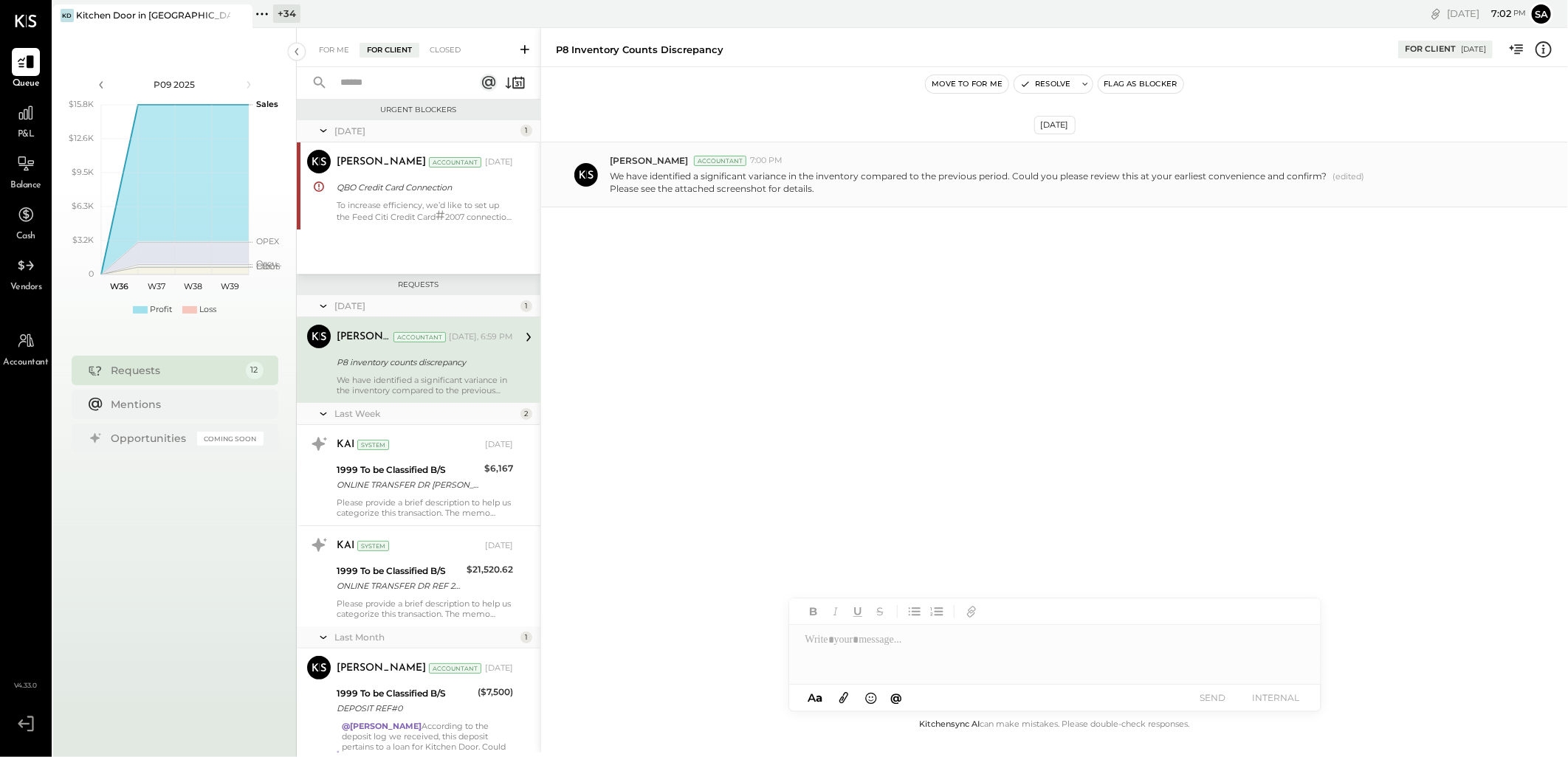
click at [843, 697] on icon at bounding box center [843, 698] width 16 height 17
click at [854, 602] on div at bounding box center [1055, 599] width 532 height 59
click at [1214, 697] on button "SEND" at bounding box center [1213, 698] width 59 height 20
